Goal: Navigation & Orientation: Find specific page/section

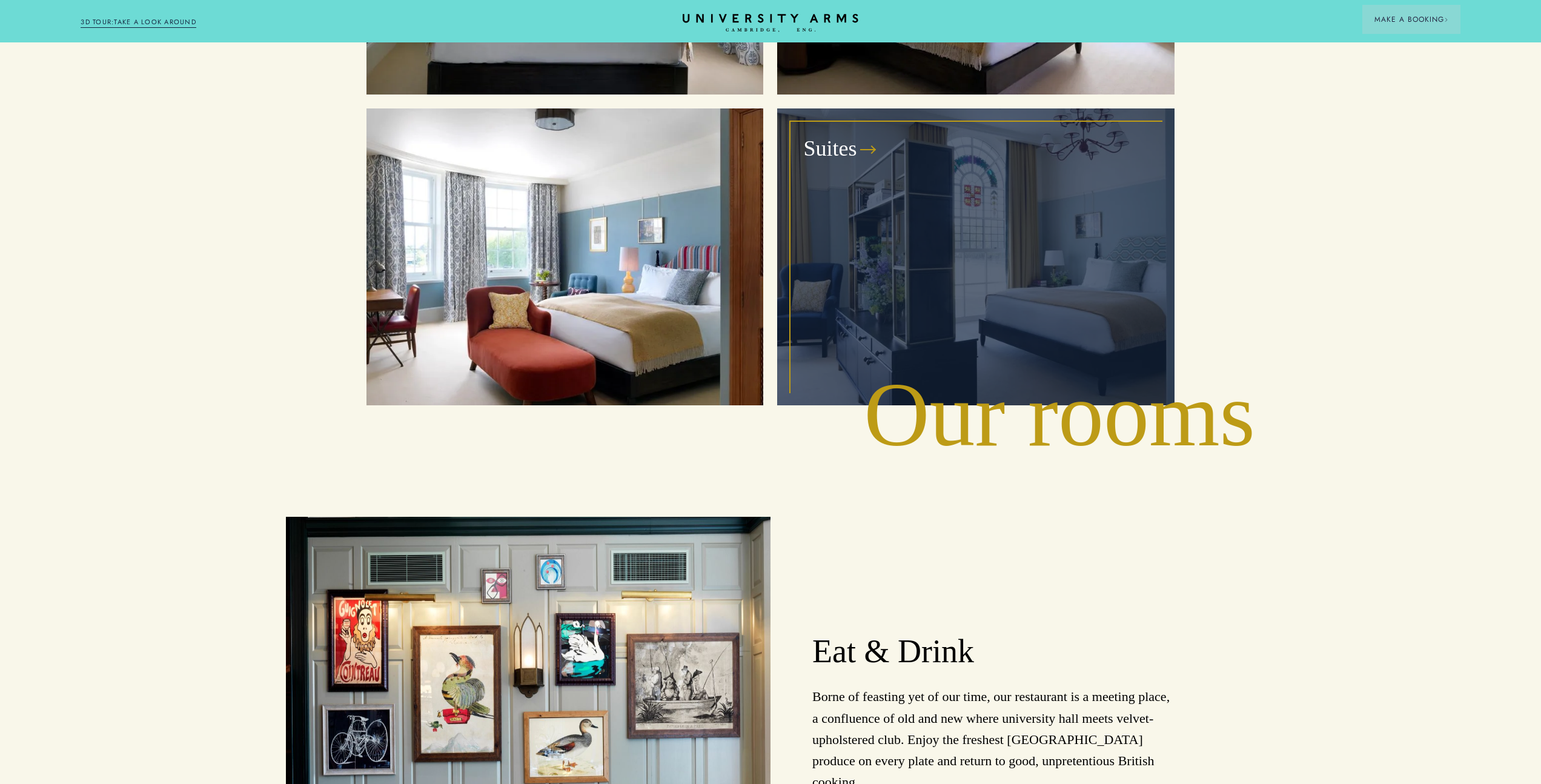
scroll to position [2192, 0]
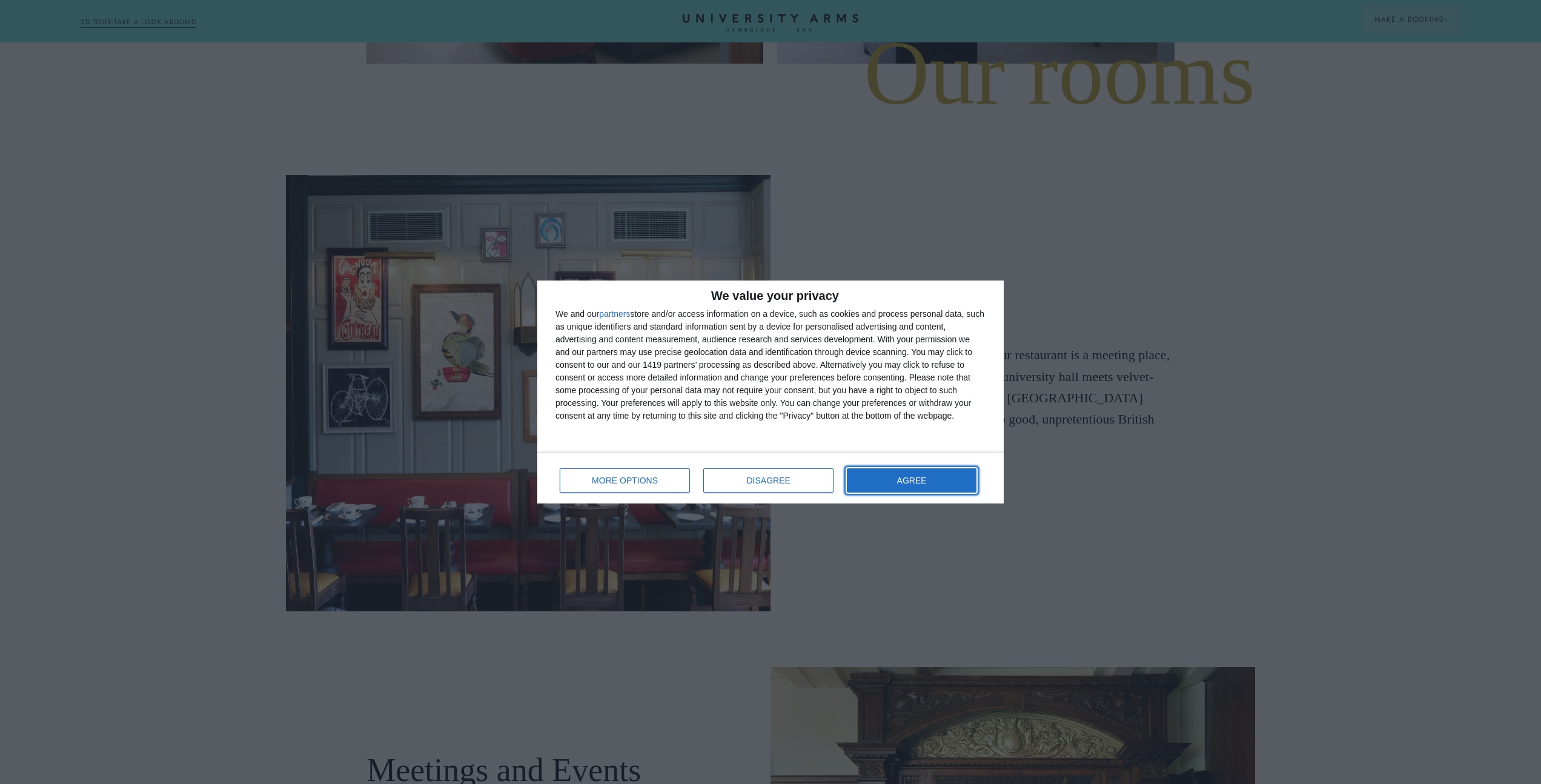
click at [909, 479] on span "AGREE" at bounding box center [912, 480] width 30 height 9
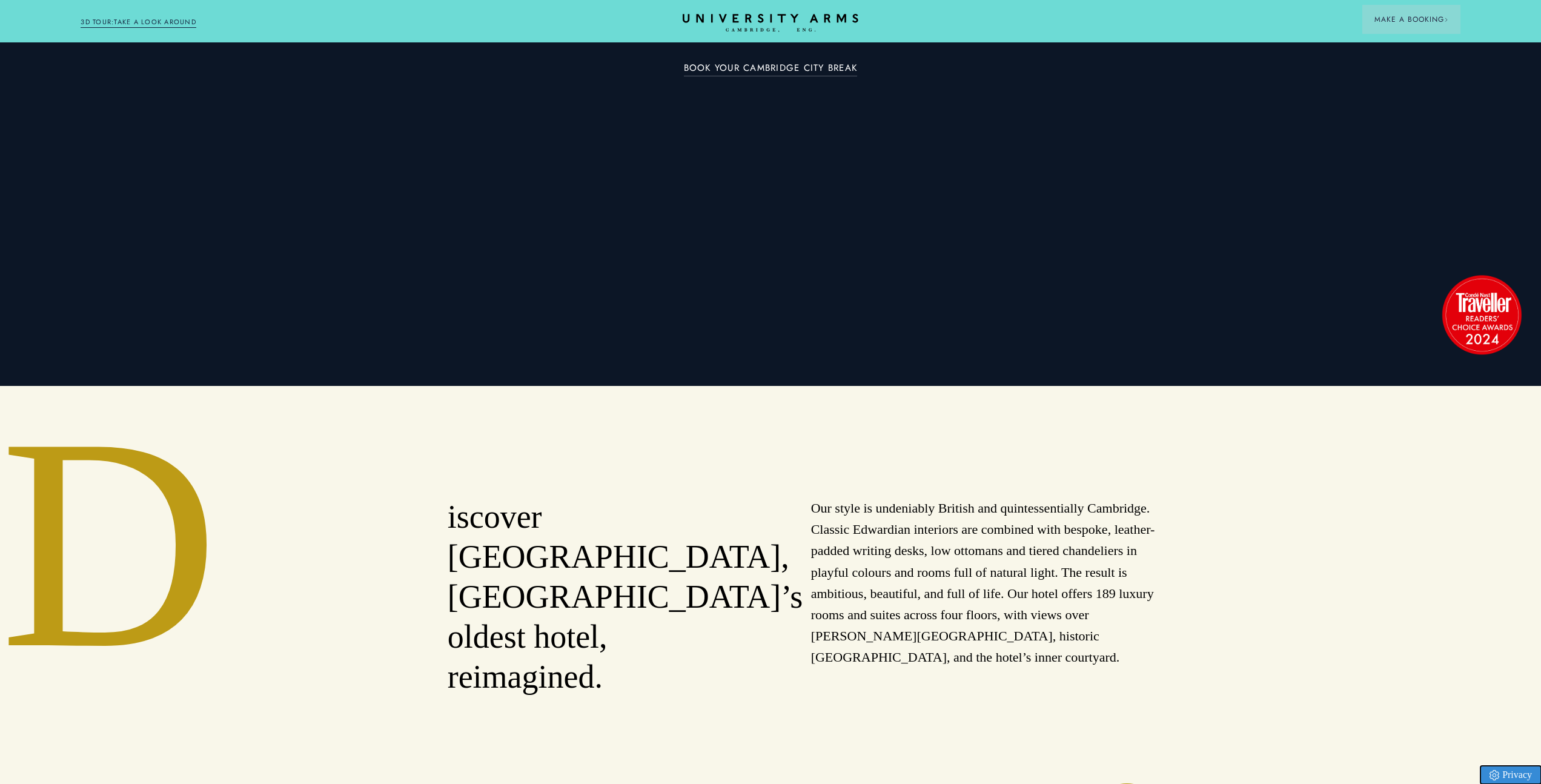
scroll to position [412, 0]
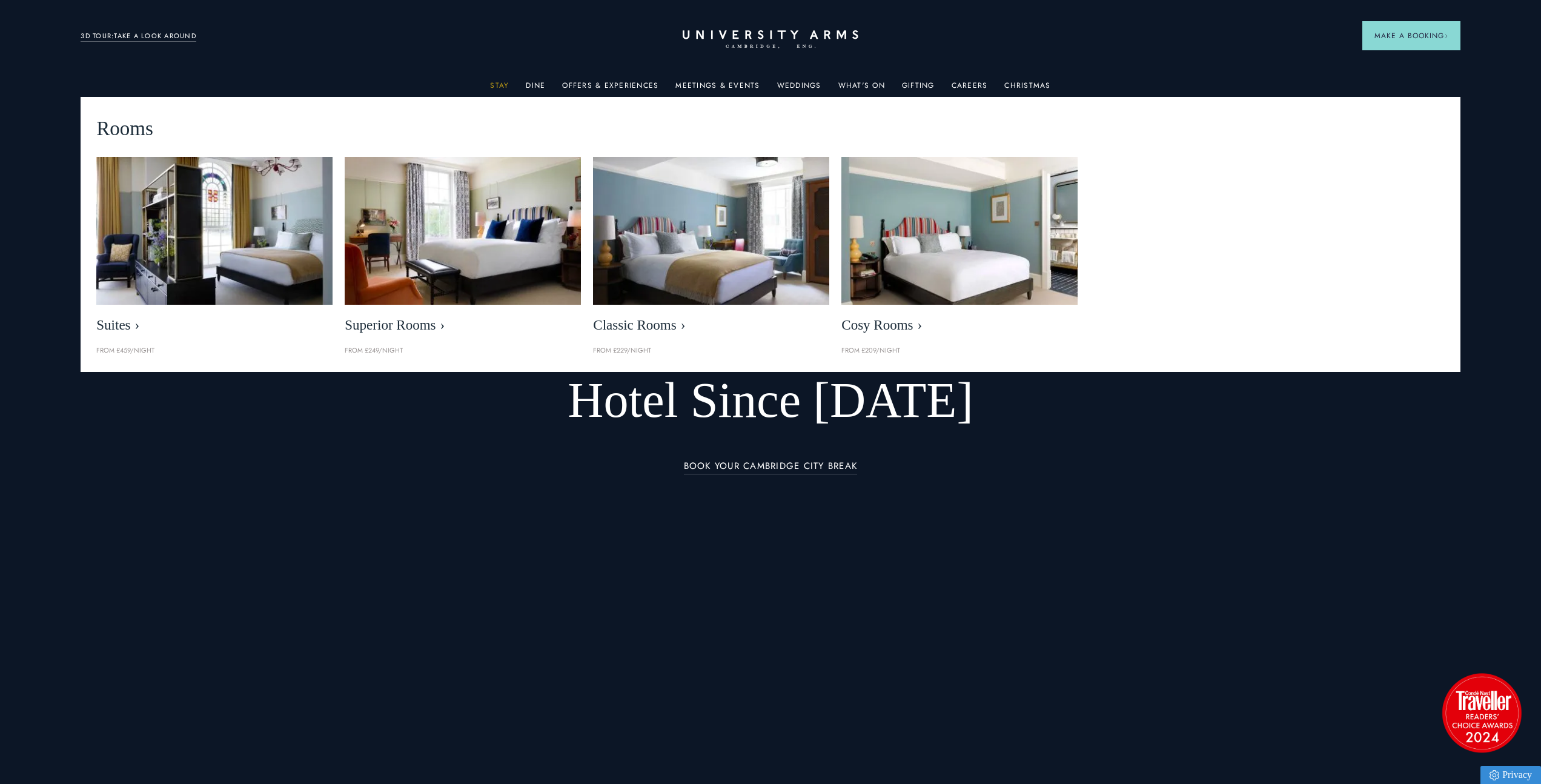
click at [503, 84] on link "Stay" at bounding box center [499, 89] width 19 height 15
